Goal: Find contact information: Find contact information

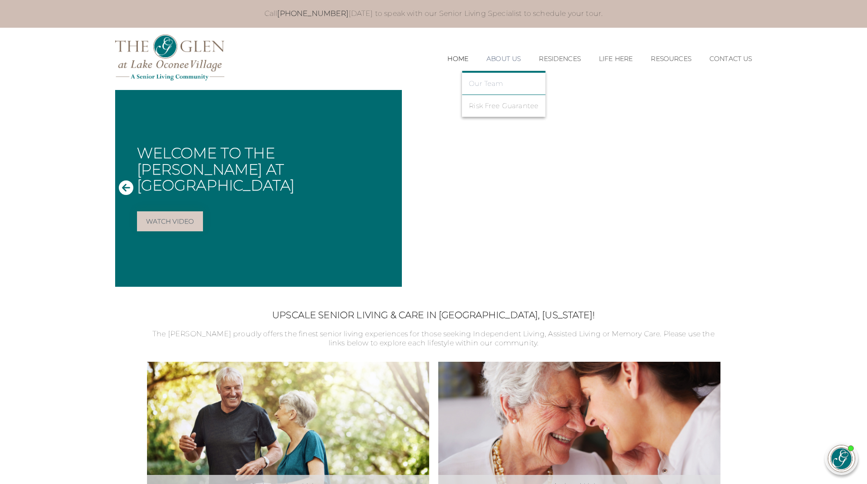
click at [482, 86] on link "Our Team" at bounding box center [504, 84] width 70 height 8
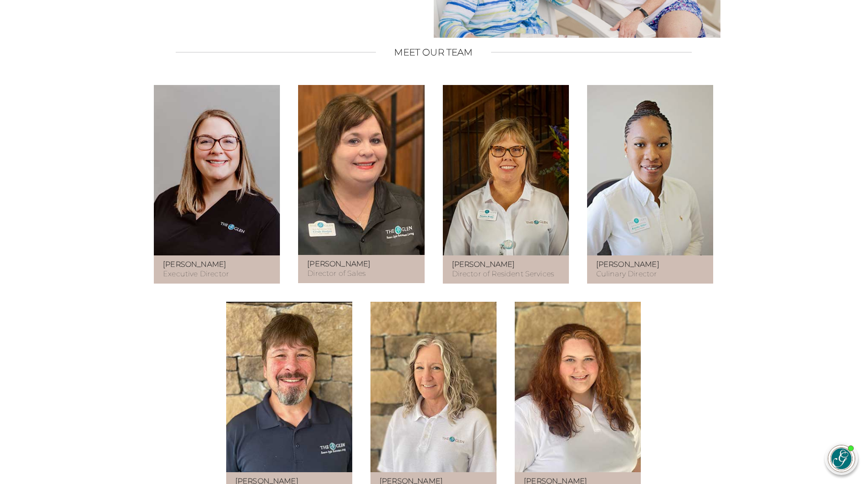
scroll to position [455, 0]
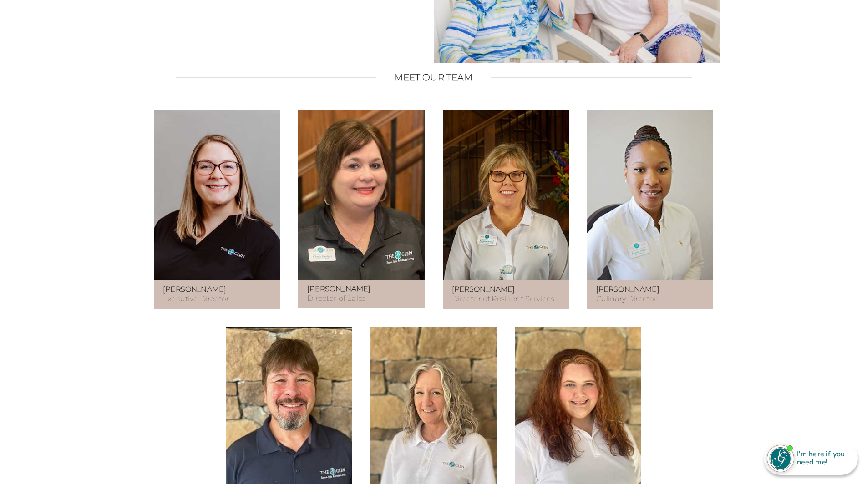
click at [515, 304] on p "[PERSON_NAME] Director of Resident Services" at bounding box center [506, 294] width 108 height 19
click at [494, 250] on figure at bounding box center [506, 195] width 126 height 171
click at [471, 219] on figure at bounding box center [506, 195] width 126 height 171
click at [475, 231] on figure at bounding box center [506, 195] width 126 height 171
